Goal: Task Accomplishment & Management: Manage account settings

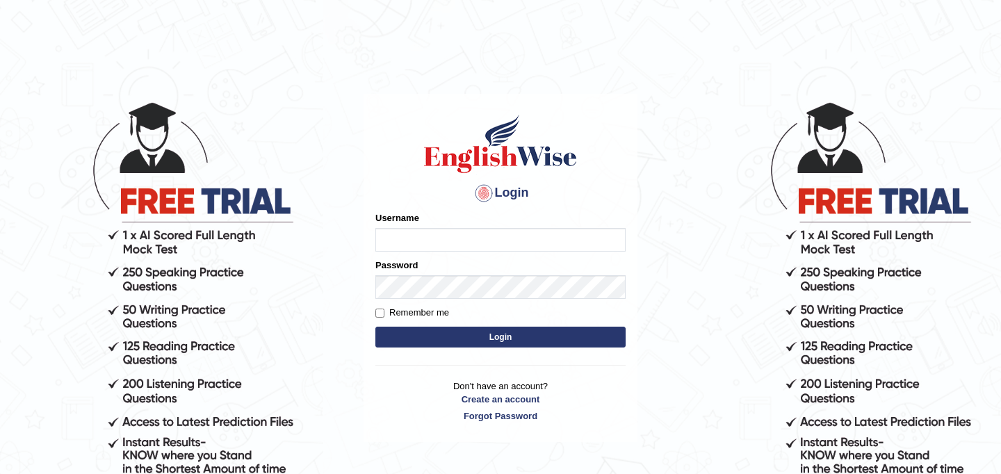
type input "JyotiJ"
click at [464, 340] on button "Login" at bounding box center [500, 337] width 250 height 21
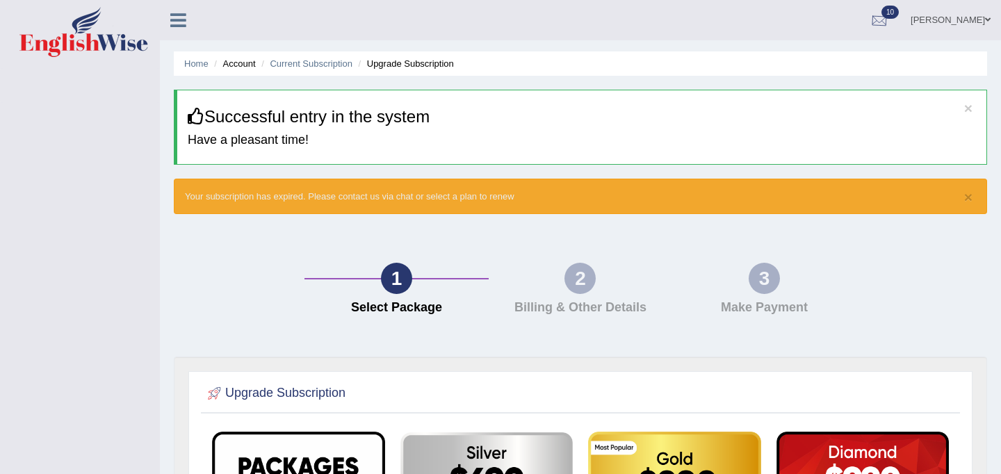
click at [890, 13] on div at bounding box center [879, 20] width 21 height 21
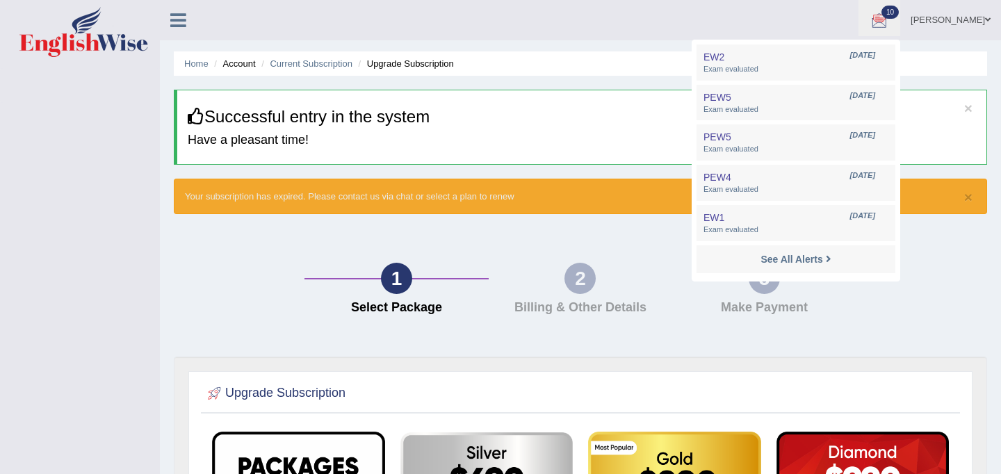
click at [501, 257] on div "1 Select Package 2 Billing & Other Details 3 Make Payment" at bounding box center [580, 292] width 827 height 129
